Goal: Find specific page/section: Find specific page/section

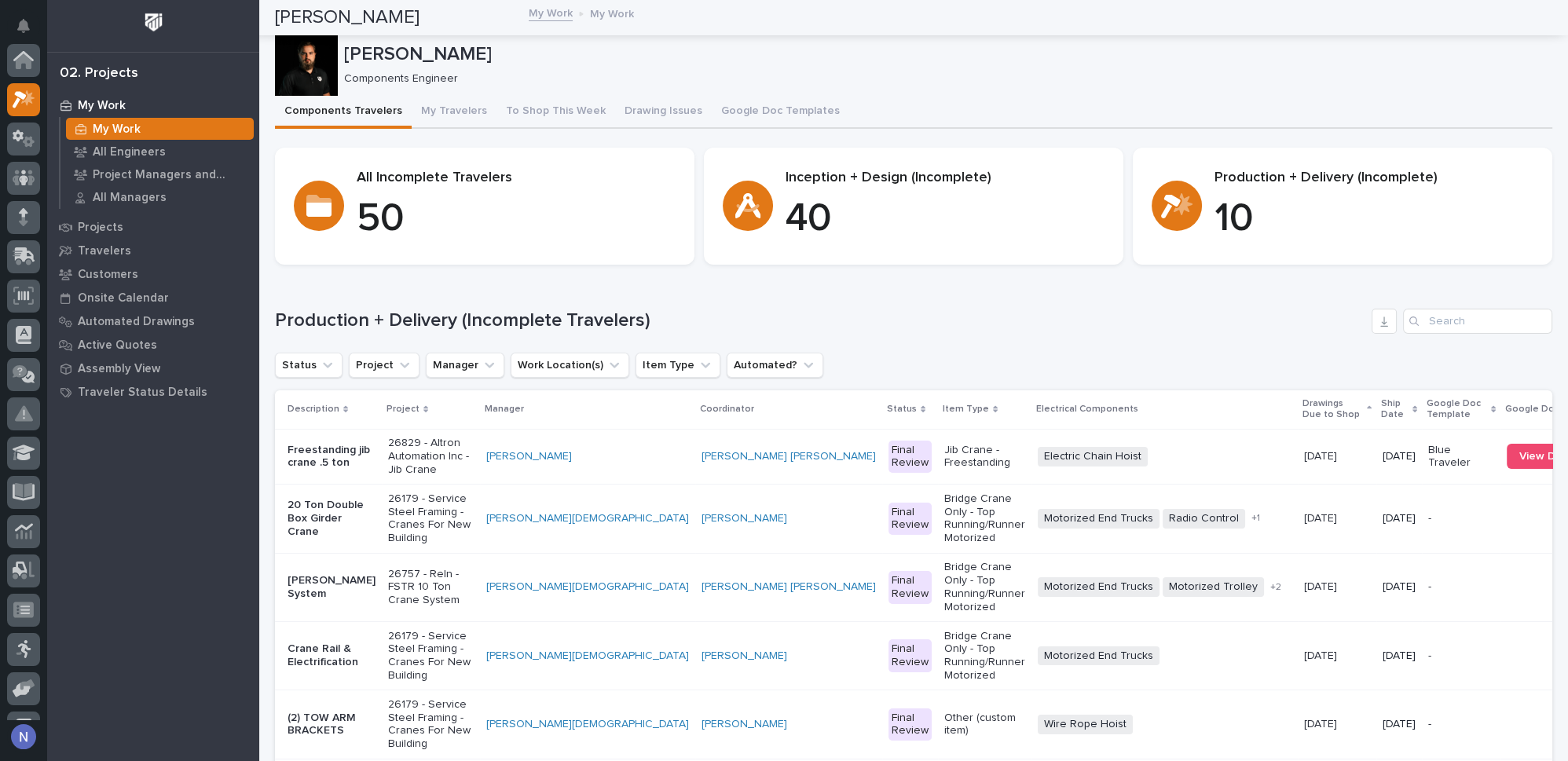
scroll to position [39, 0]
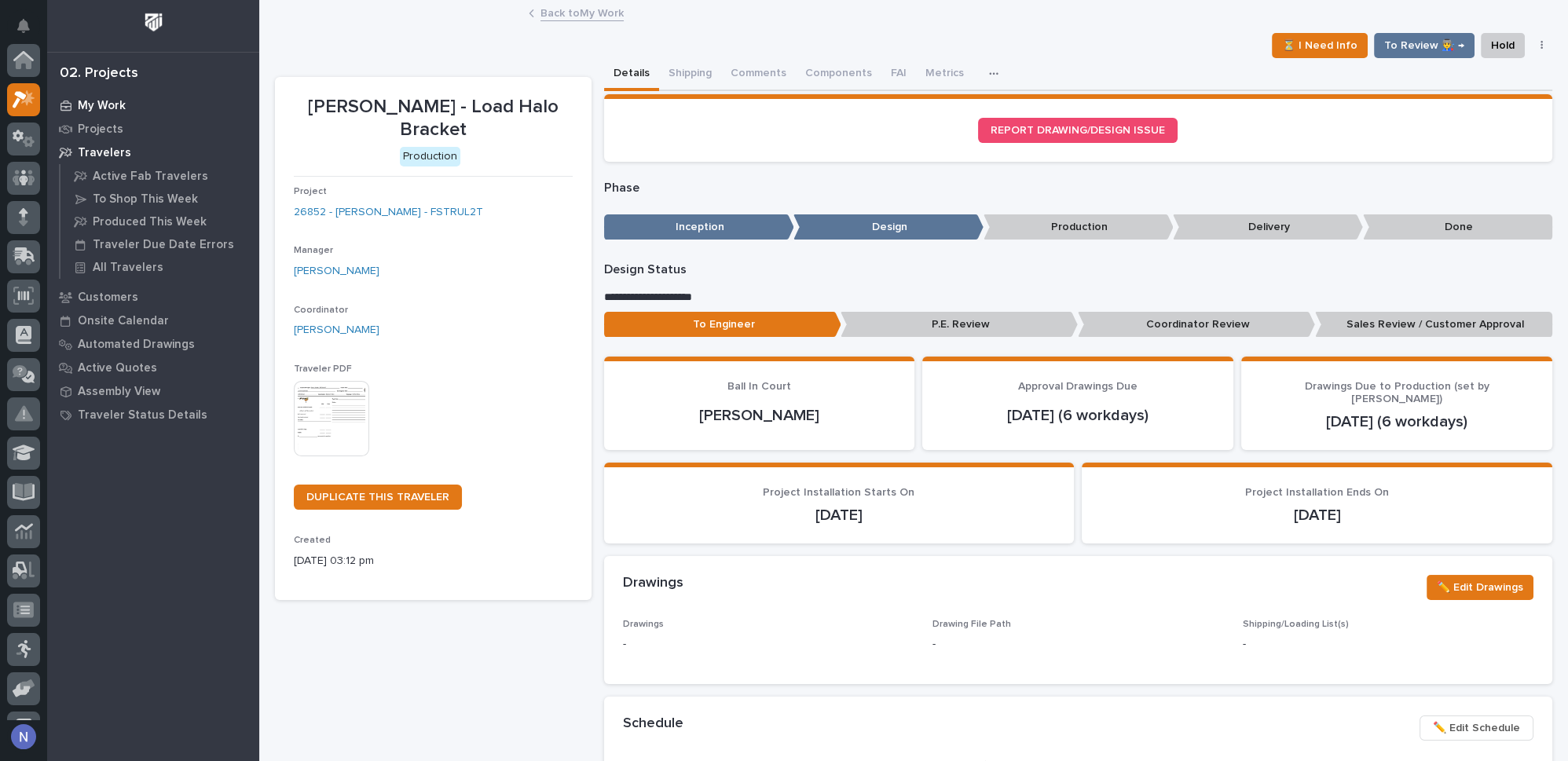
scroll to position [39, 0]
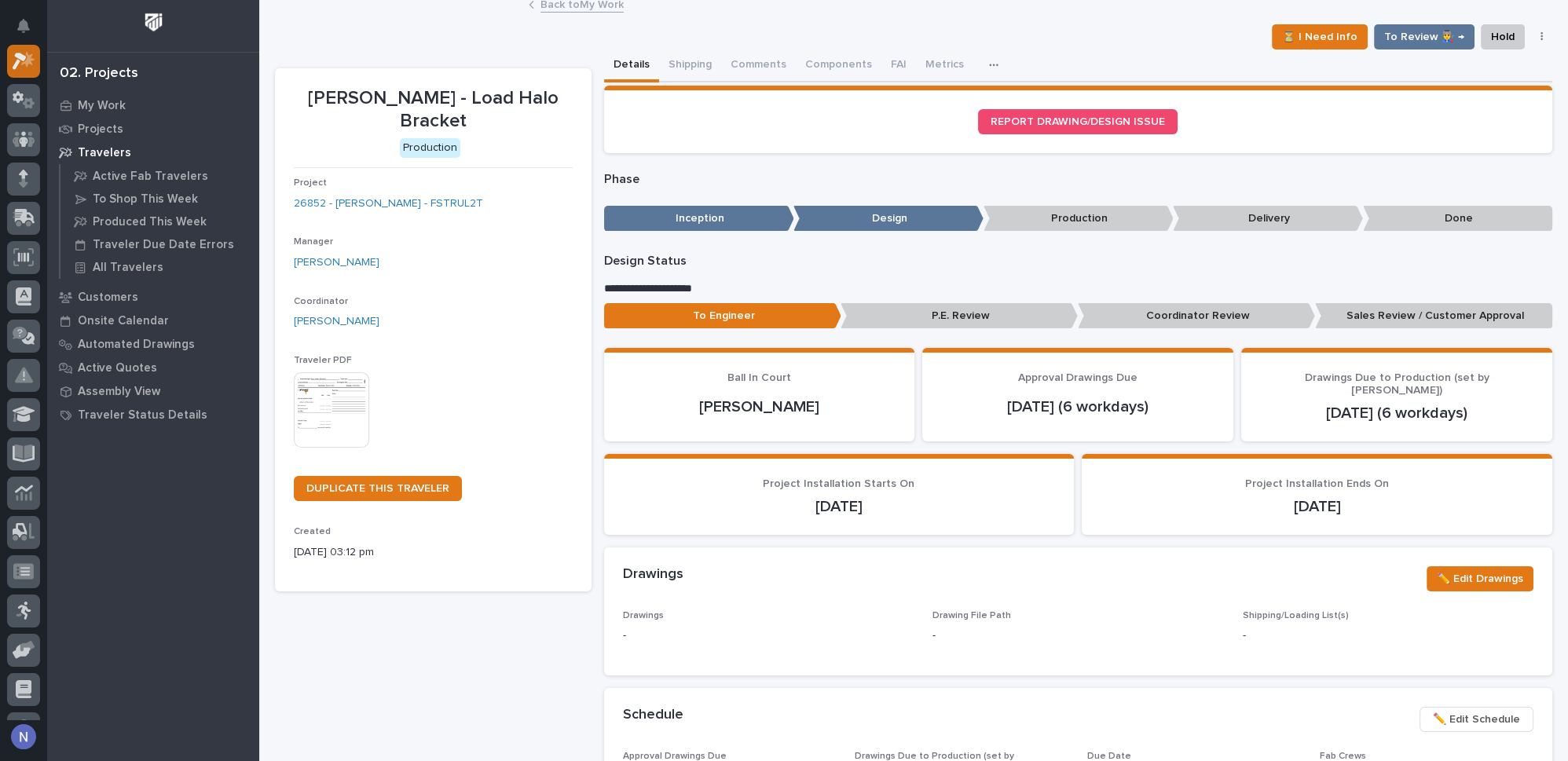
click at [30, 65] on icon at bounding box center [24, 61] width 23 height 18
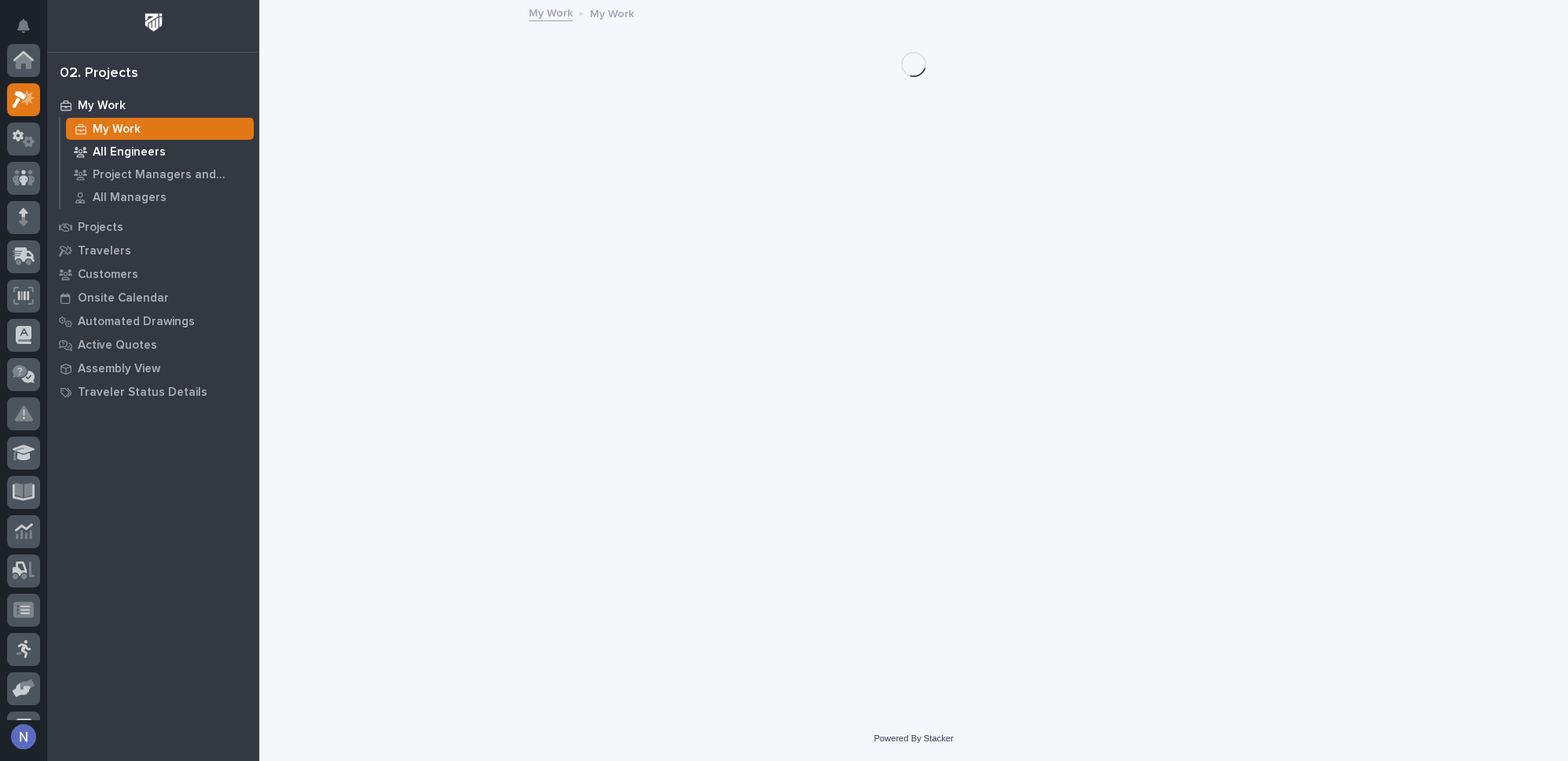
scroll to position [39, 0]
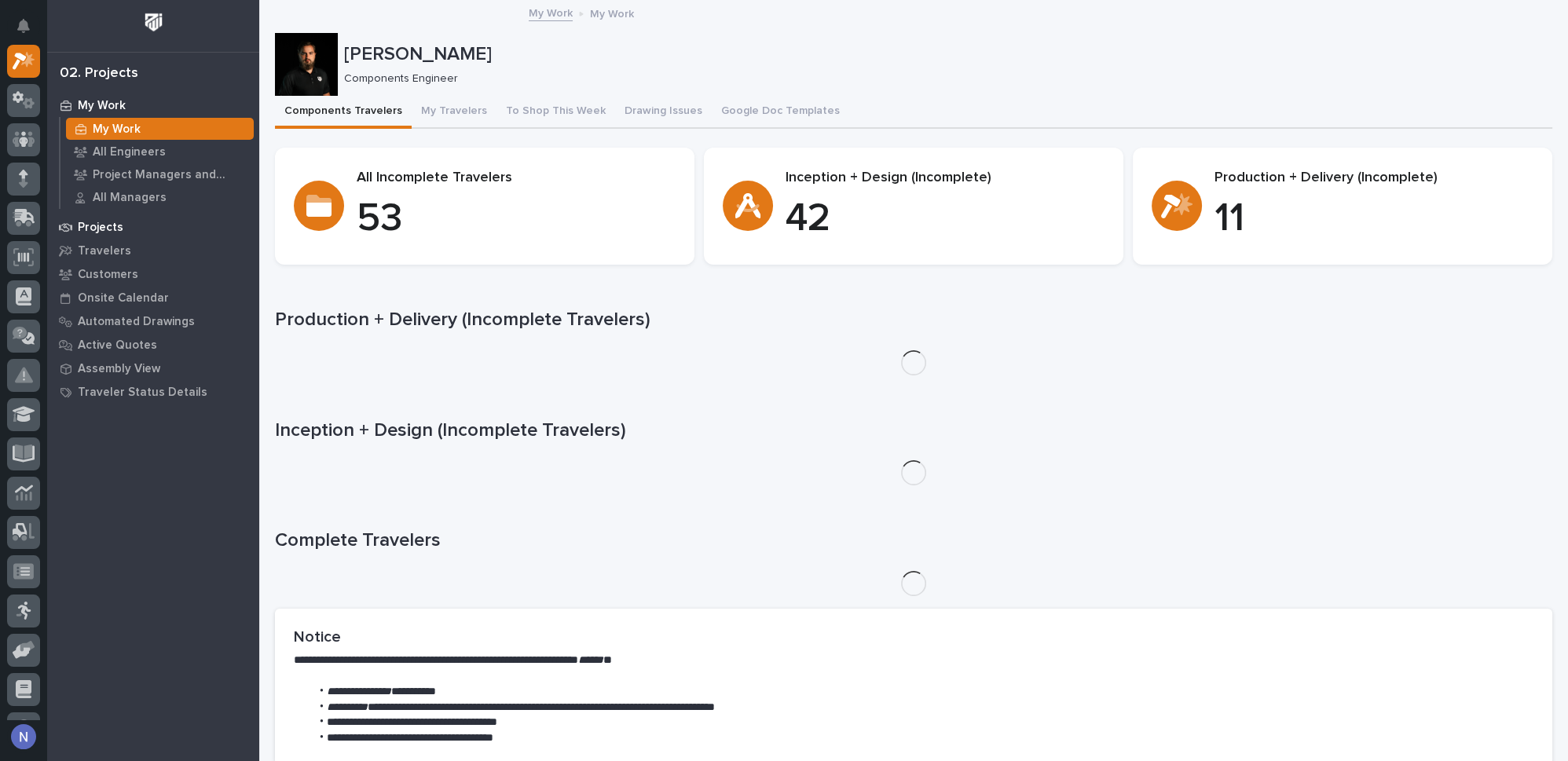
click at [107, 224] on p "Projects" at bounding box center [101, 227] width 46 height 14
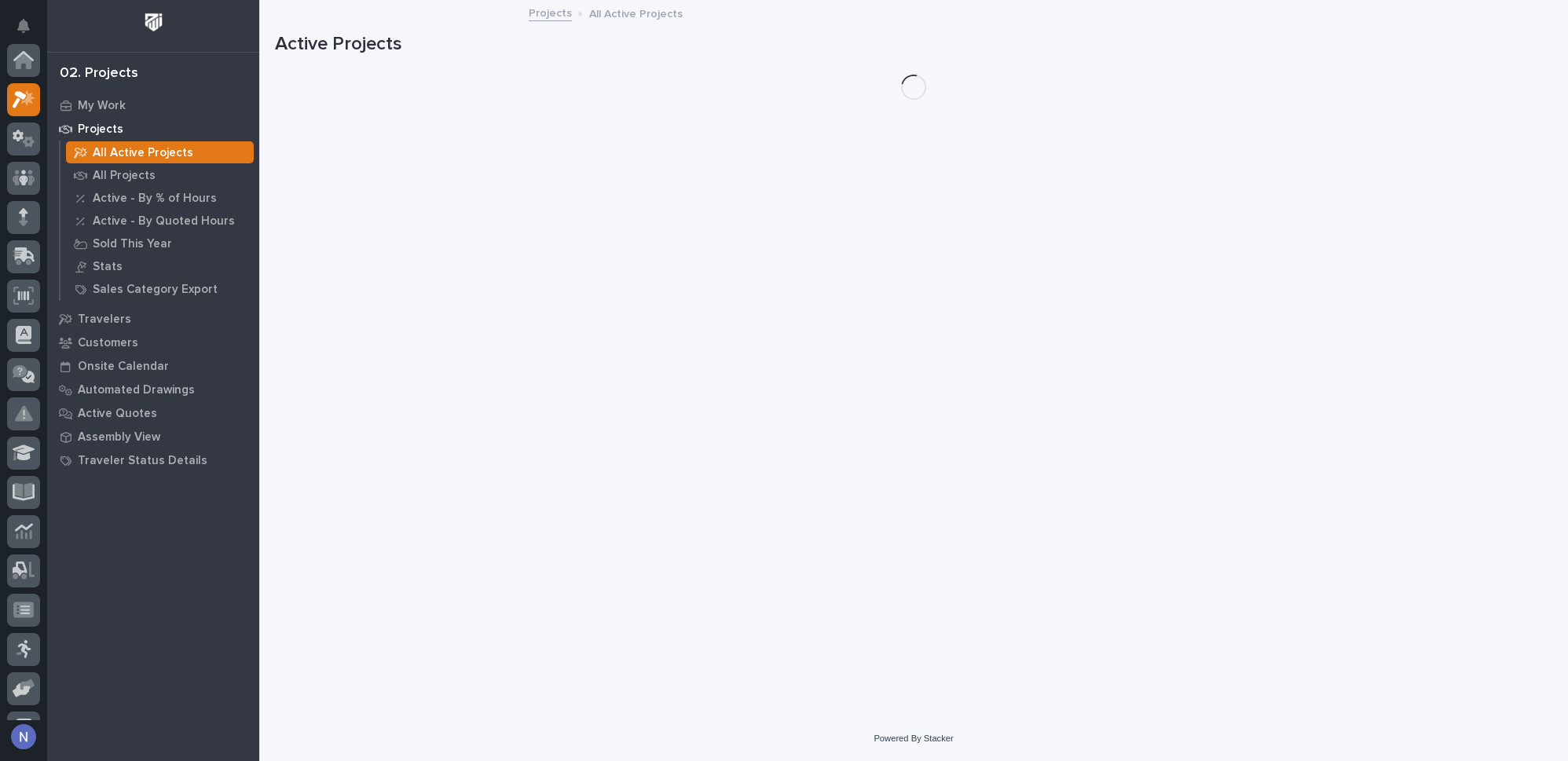
scroll to position [39, 0]
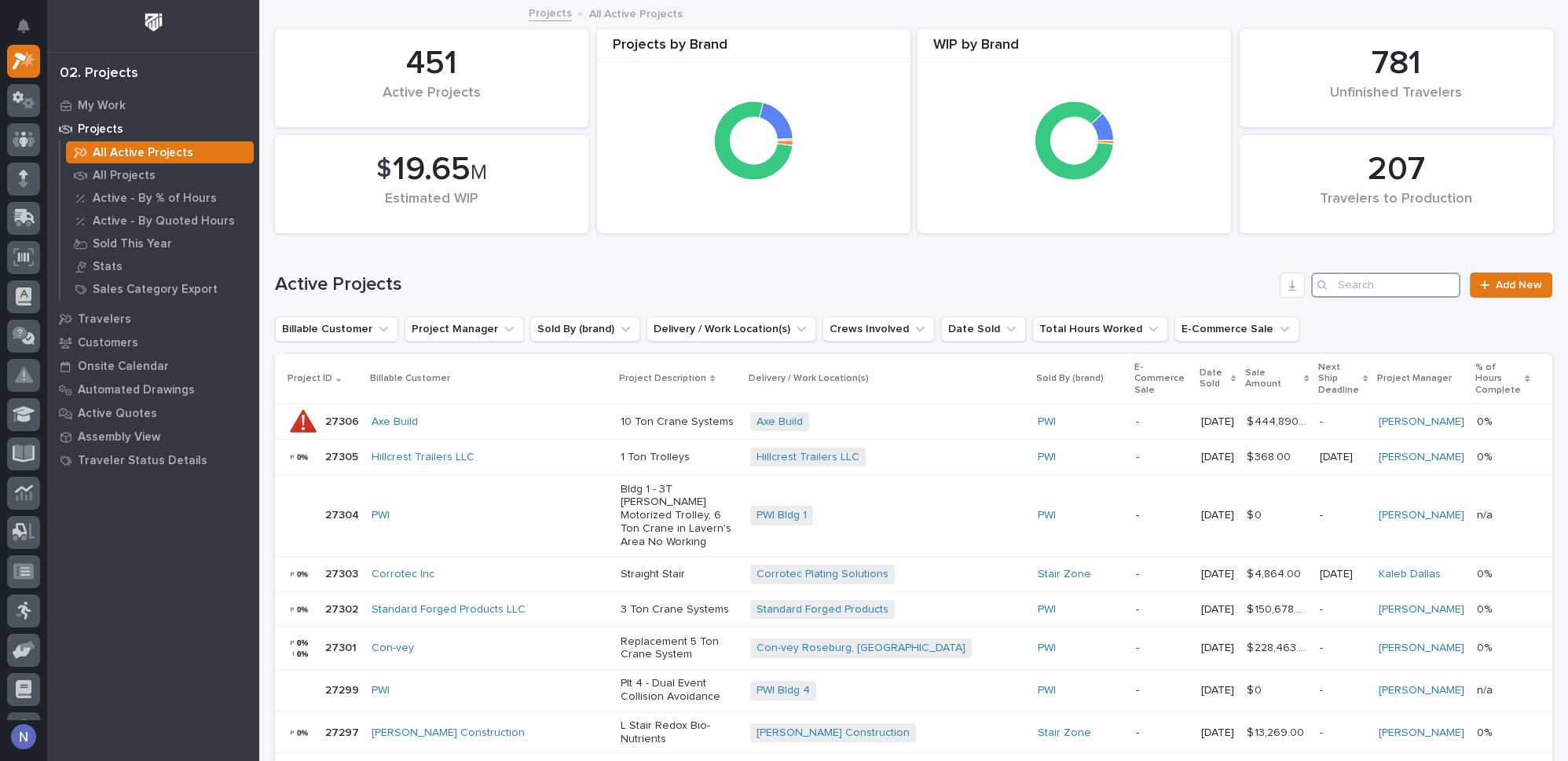
click at [1363, 294] on input "Search" at bounding box center [1386, 285] width 150 height 25
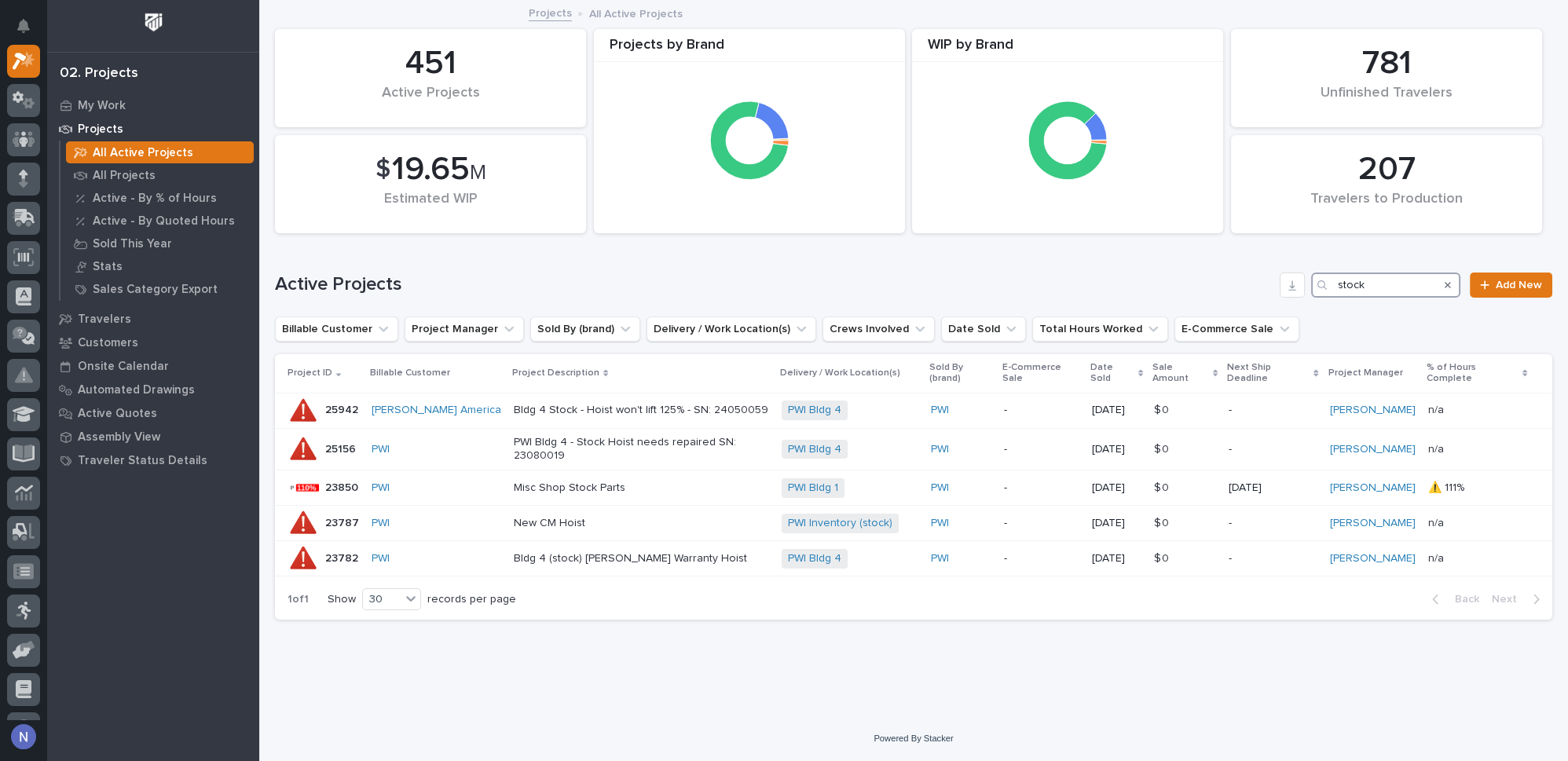
type input "stock"
